Goal: Task Accomplishment & Management: Manage account settings

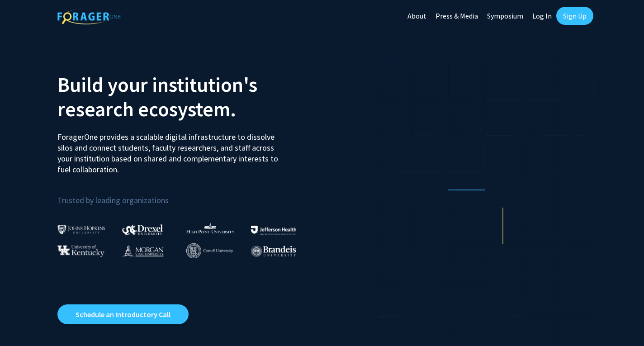
click at [544, 13] on link "Log In" at bounding box center [542, 16] width 28 height 32
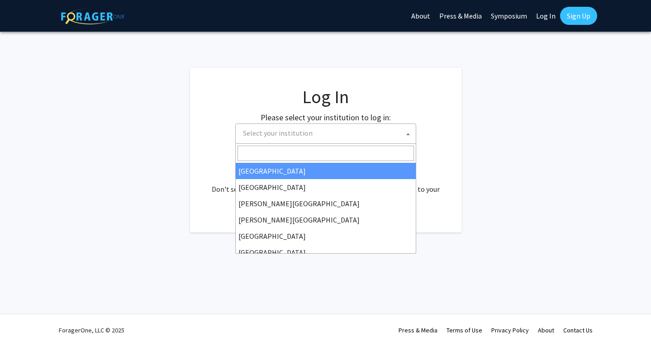
click at [294, 128] on span "Select your institution" at bounding box center [278, 132] width 70 height 9
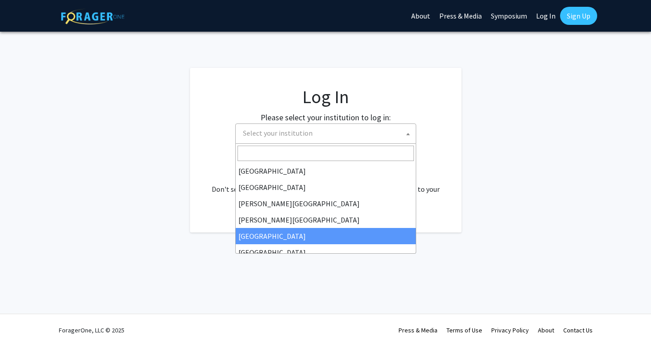
select select "6"
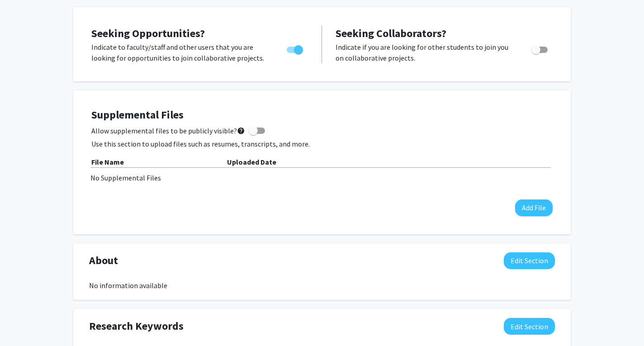
scroll to position [226, 0]
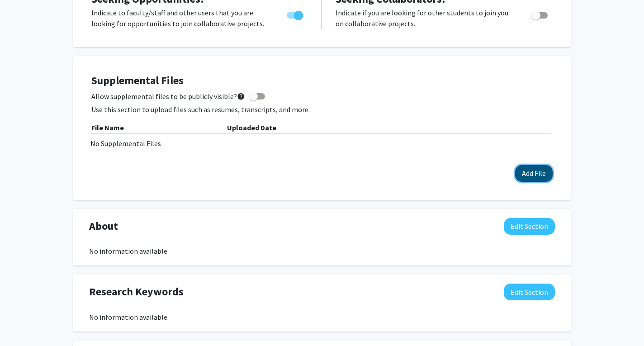
click at [536, 166] on button "Add File" at bounding box center [534, 173] width 38 height 17
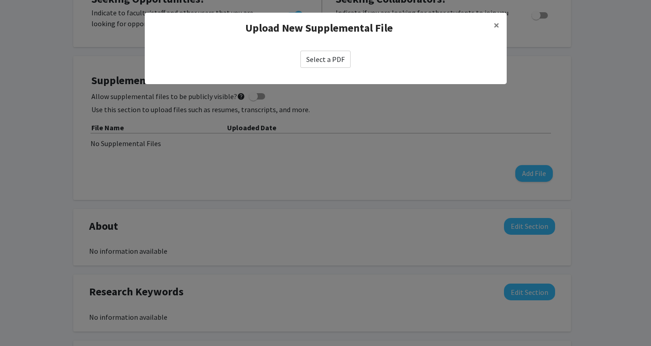
click at [321, 58] on label "Select a PDF" at bounding box center [325, 59] width 50 height 17
click at [0, 0] on input "Select a PDF" at bounding box center [0, 0] width 0 height 0
click at [318, 203] on modal-container "Upload New Supplemental File × Select a PDF" at bounding box center [325, 173] width 651 height 346
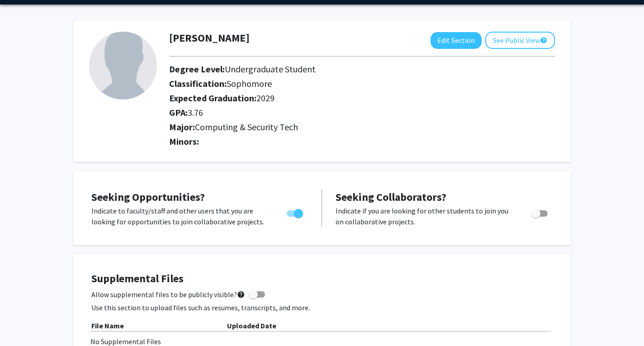
scroll to position [0, 0]
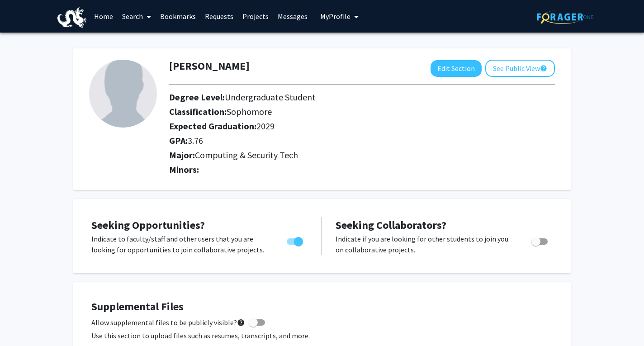
click at [69, 16] on img at bounding box center [71, 17] width 29 height 20
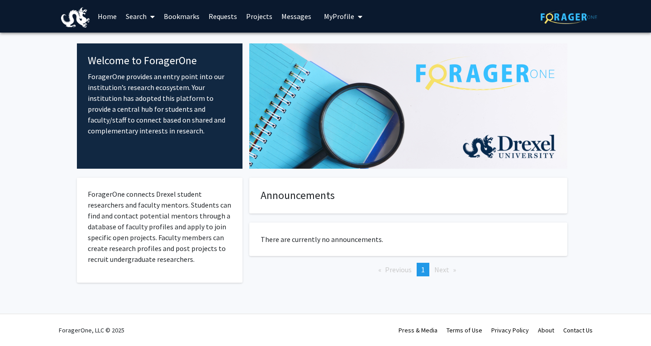
click at [167, 18] on link "Bookmarks" at bounding box center [181, 16] width 45 height 32
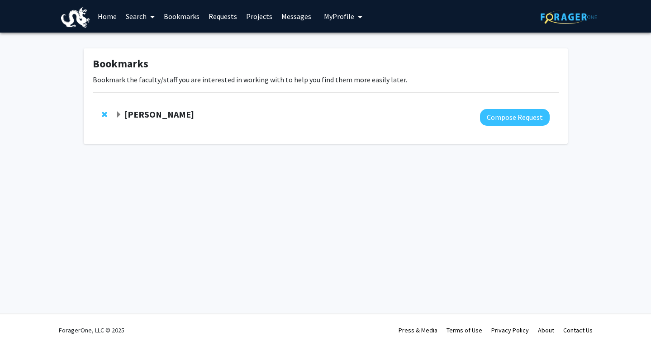
click at [229, 19] on link "Requests" at bounding box center [223, 16] width 38 height 32
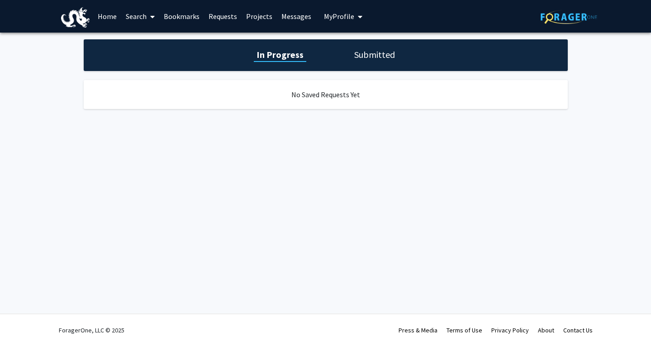
click at [168, 20] on link "Bookmarks" at bounding box center [181, 16] width 45 height 32
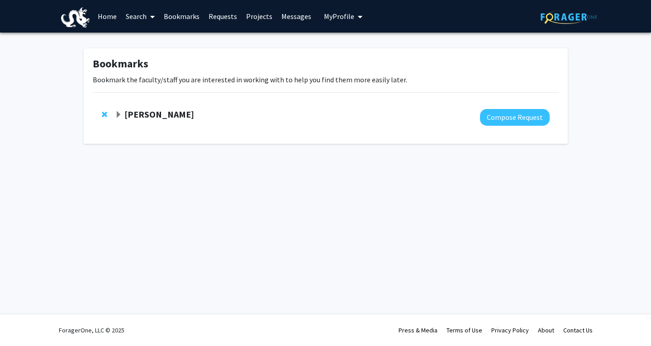
click at [128, 115] on strong "[PERSON_NAME]" at bounding box center [159, 114] width 70 height 11
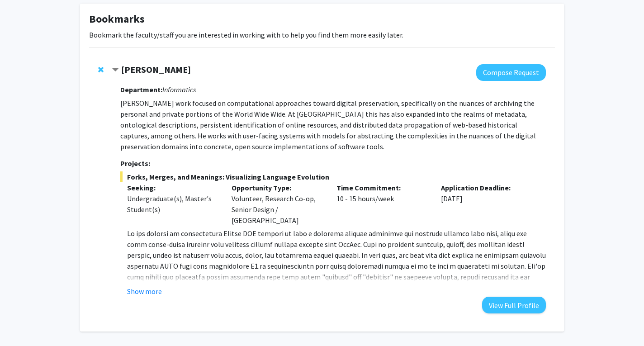
scroll to position [45, 0]
click at [144, 285] on button "Show more" at bounding box center [144, 290] width 35 height 11
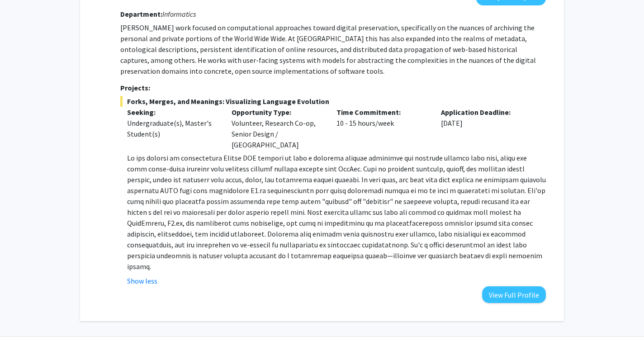
scroll to position [121, 0]
